Goal: Information Seeking & Learning: Learn about a topic

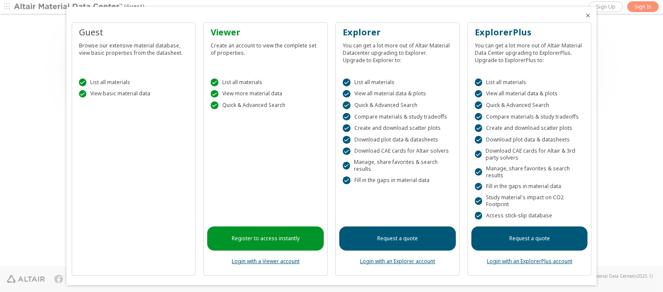
click at [585, 16] on icon "Close" at bounding box center [588, 15] width 7 height 7
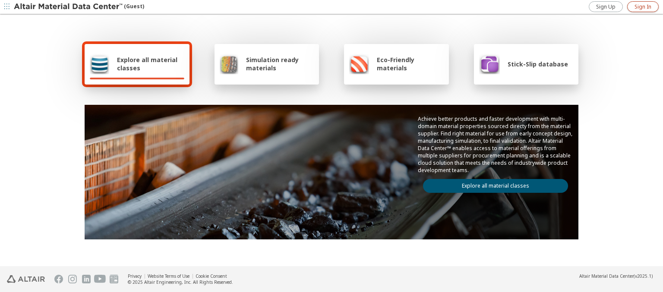
click at [643, 6] on span "Sign In" at bounding box center [643, 6] width 17 height 7
click at [69, 7] on img at bounding box center [69, 7] width 110 height 9
click at [147, 64] on span "Explore all material classes" at bounding box center [150, 64] width 67 height 16
click at [492, 184] on link "Explore all material classes" at bounding box center [495, 186] width 145 height 14
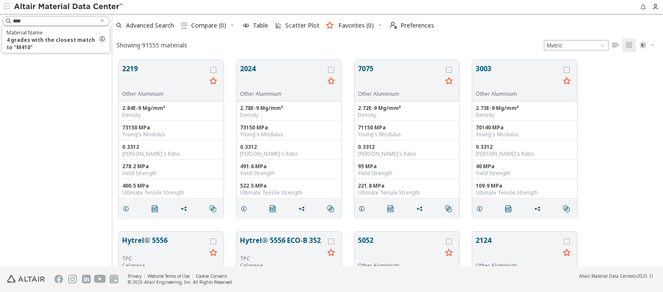
scroll to position [206, 544]
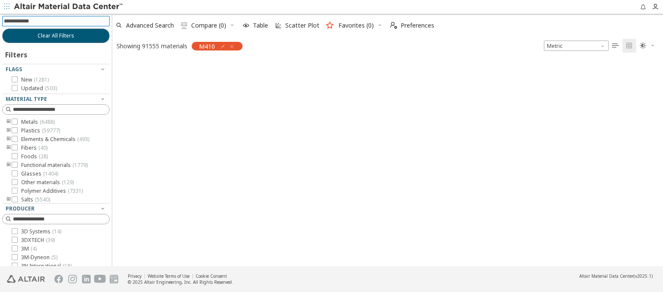
scroll to position [205, 544]
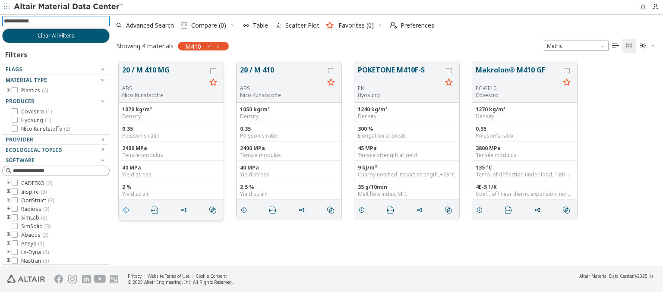
click at [127, 209] on icon "grid" at bounding box center [126, 210] width 7 height 7
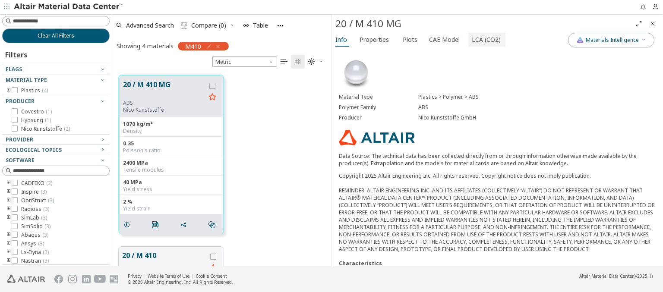
click at [482, 39] on span "LCA (CO2)" at bounding box center [486, 40] width 29 height 14
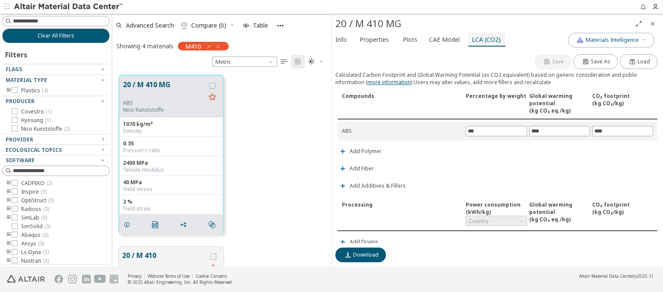
scroll to position [203, 0]
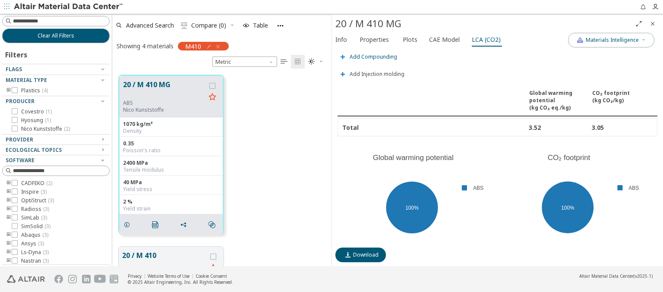
click at [372, 54] on span "Add Compounding" at bounding box center [374, 56] width 48 height 5
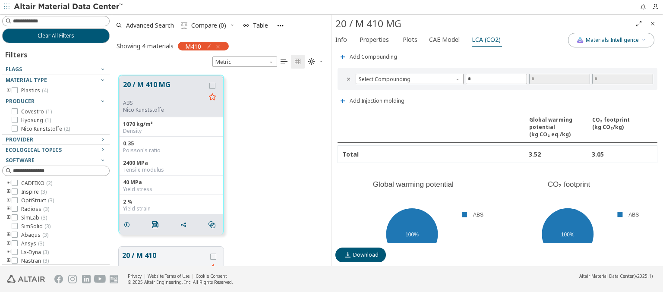
click at [493, 24] on span "Country" at bounding box center [496, 18] width 61 height 10
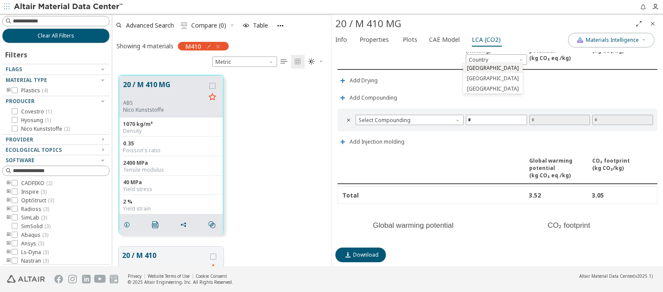
click at [476, 68] on span "Estonia" at bounding box center [493, 68] width 52 height 7
